Goal: Task Accomplishment & Management: Use online tool/utility

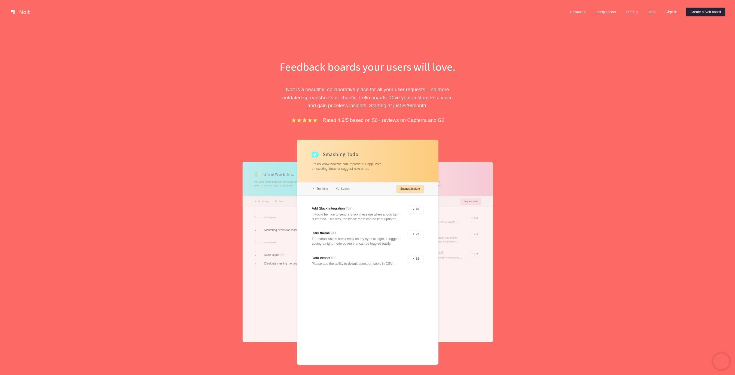
click at [686, 12] on link "Create a Nolt board" at bounding box center [705, 12] width 39 height 9
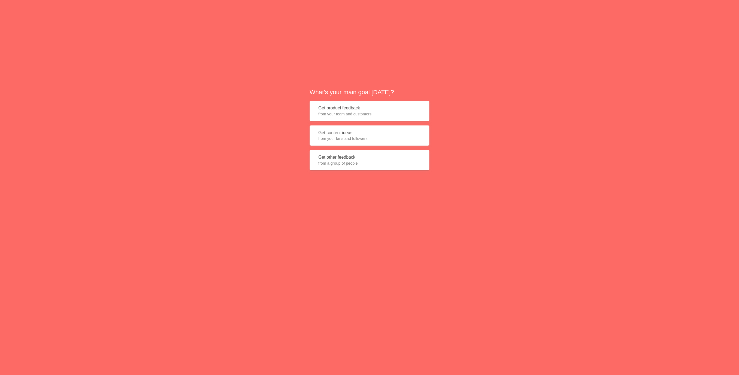
click at [349, 111] on span "from your team and customers" at bounding box center [369, 113] width 102 height 5
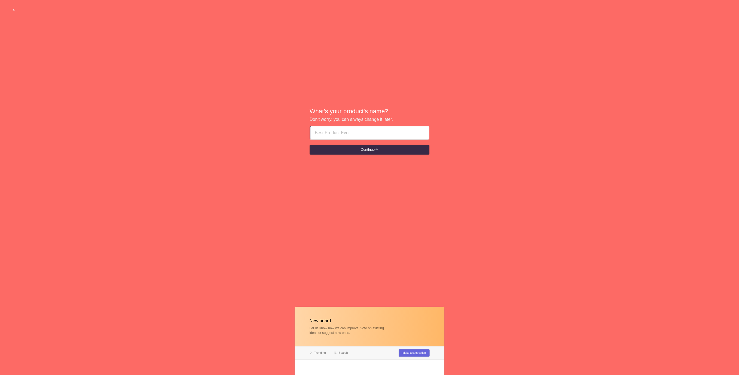
click at [357, 132] on input at bounding box center [370, 132] width 110 height 13
click at [359, 153] on button "Continue" at bounding box center [370, 150] width 120 height 10
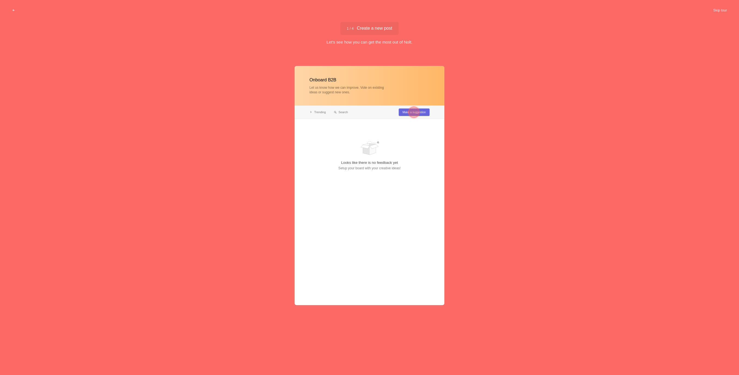
type input "Onboard B2B"
click at [374, 26] on span "1 / 4 Create a new post" at bounding box center [369, 28] width 45 height 4
click at [414, 112] on div at bounding box center [414, 112] width 11 height 11
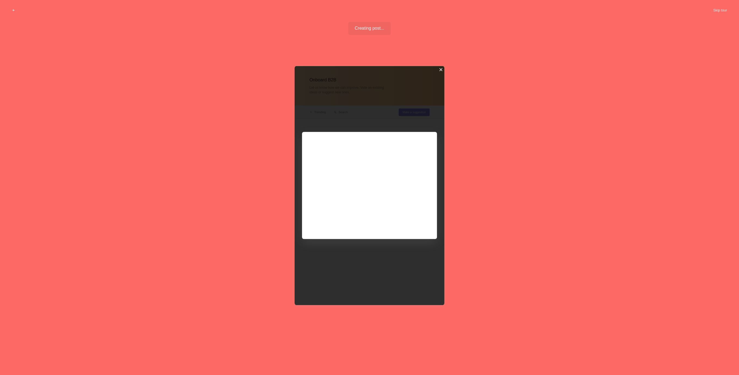
click at [442, 69] on div at bounding box center [441, 70] width 4 height 4
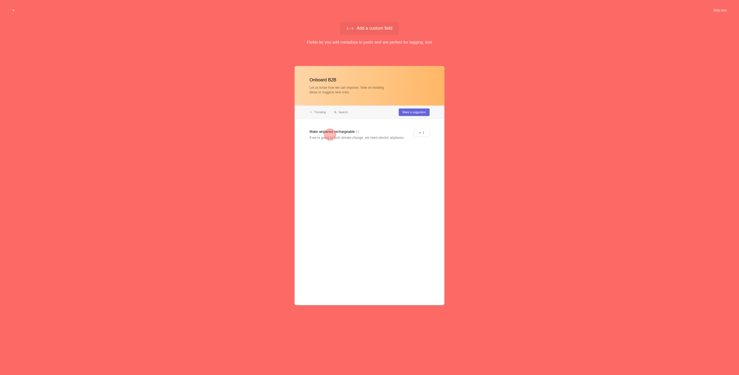
click at [372, 27] on span "2 / 4 Add a custom field" at bounding box center [370, 28] width 46 height 4
click at [714, 10] on button "Skip tour" at bounding box center [720, 10] width 27 height 10
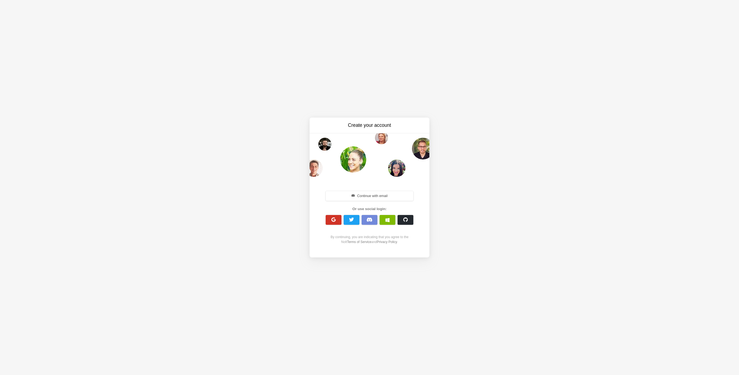
click at [331, 221] on span "button" at bounding box center [333, 219] width 5 height 5
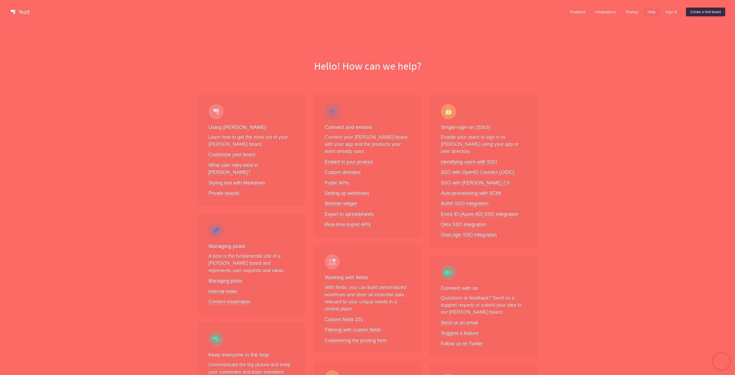
scroll to position [175, 0]
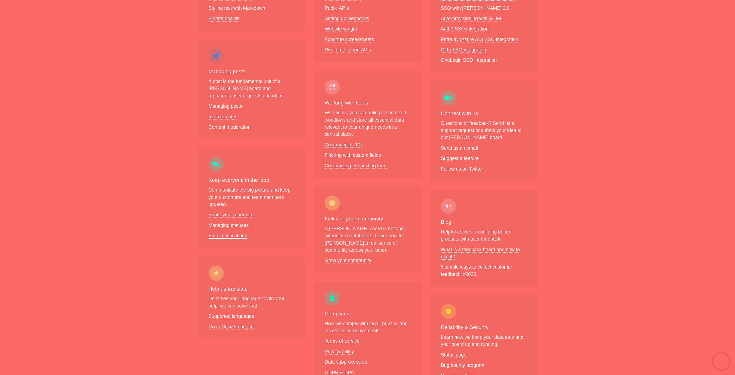
click at [240, 233] on link "Email notifications" at bounding box center [228, 236] width 39 height 6
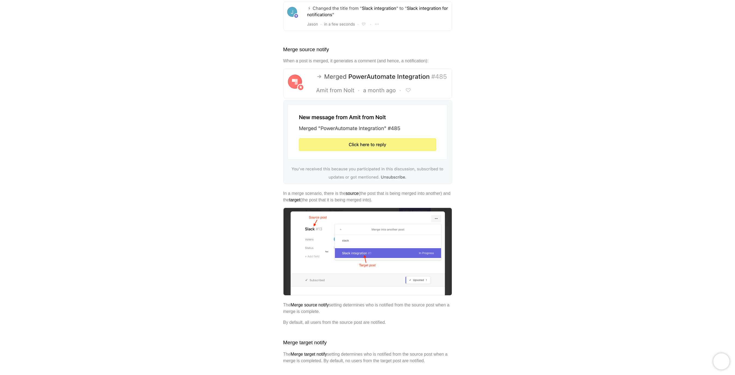
scroll to position [1052, 0]
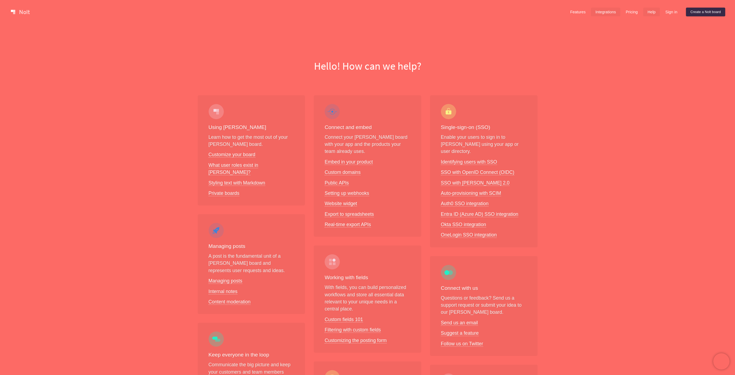
click at [596, 13] on link "Integrations" at bounding box center [605, 12] width 29 height 9
